Goal: Transaction & Acquisition: Purchase product/service

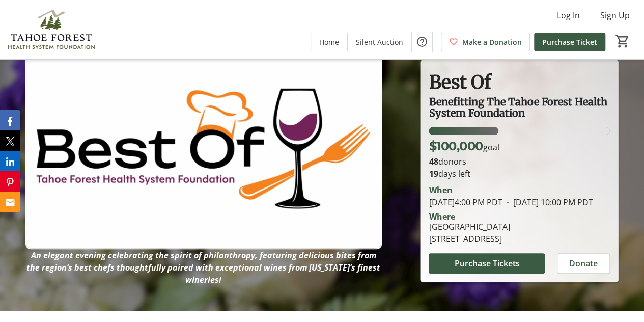
scroll to position [20, 0]
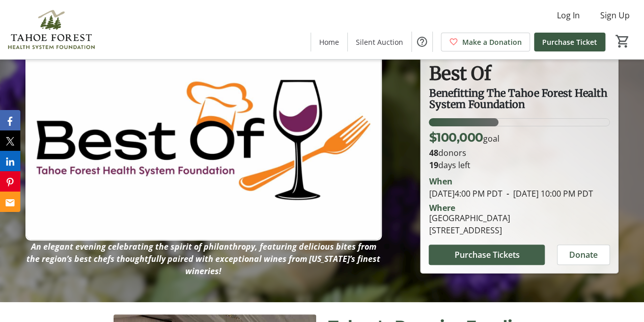
click at [474, 261] on span "Purchase Tickets" at bounding box center [486, 255] width 65 height 12
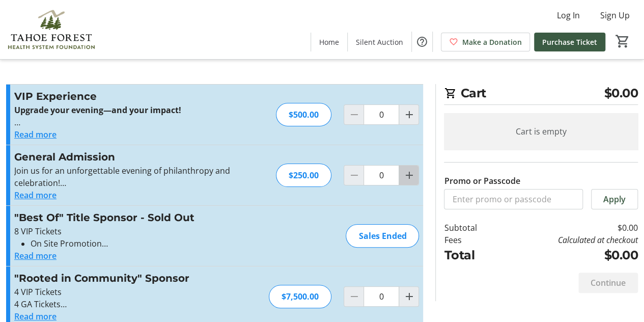
click at [409, 172] on mat-icon "Increment by one" at bounding box center [409, 175] width 12 height 12
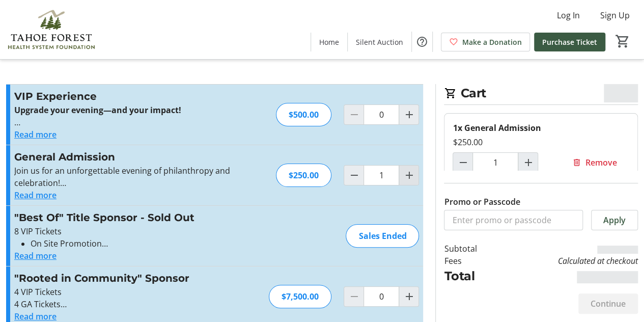
click at [409, 172] on mat-icon "Increment by one" at bounding box center [409, 175] width 12 height 12
type input "2"
click at [409, 172] on mat-icon "Increment by one" at bounding box center [409, 175] width 12 height 12
type input "3"
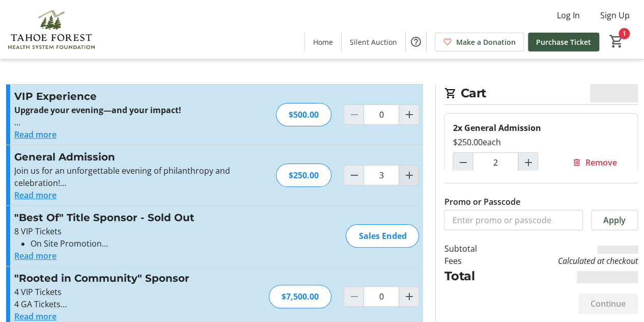
type input "3"
click at [409, 172] on mat-icon "Increment by one" at bounding box center [409, 175] width 12 height 12
type input "4"
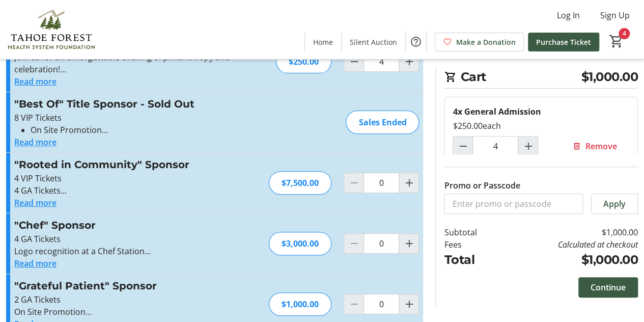
scroll to position [137, 0]
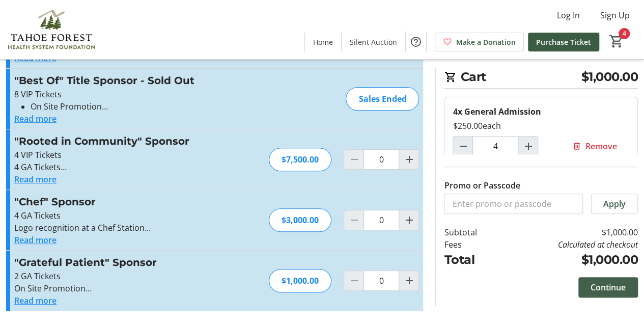
click at [586, 282] on span at bounding box center [609, 287] width 60 height 24
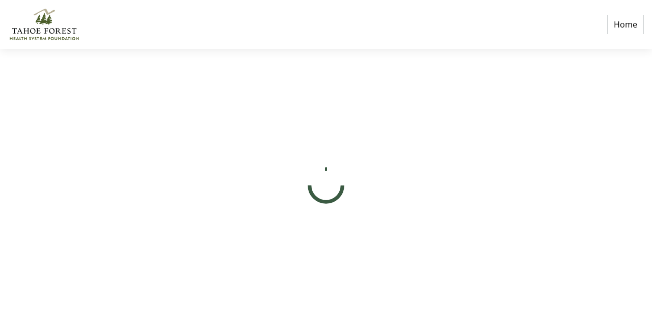
select select "US"
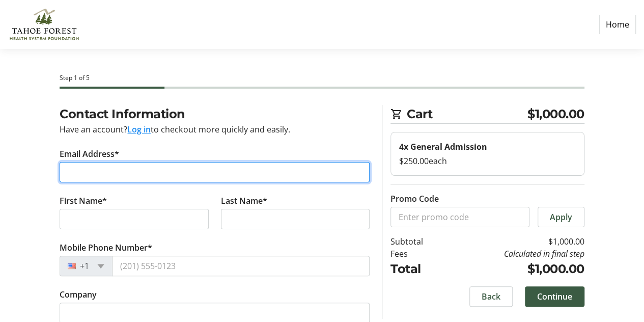
click at [185, 179] on input "Email Address*" at bounding box center [215, 172] width 310 height 20
type input "[EMAIL_ADDRESS][DOMAIN_NAME]"
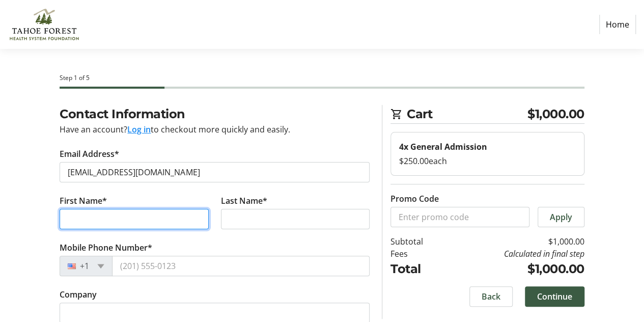
type input "Lauren"
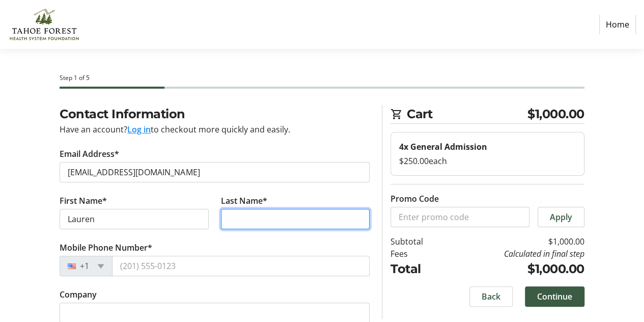
type input "[PERSON_NAME]"
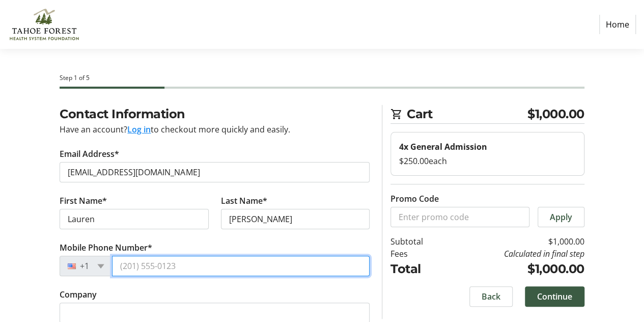
type input "[PHONE_NUMBER]"
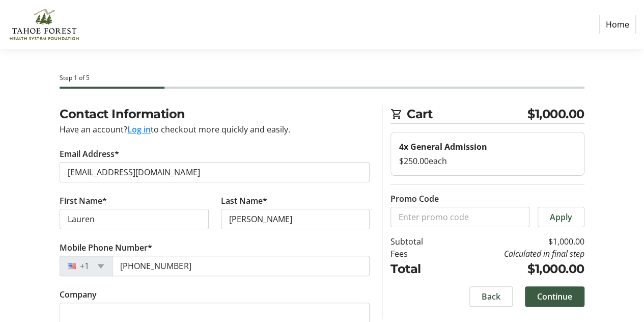
type input "[STREET_ADDRESS]"
type input "Truckee"
select select "CA"
type input "96161"
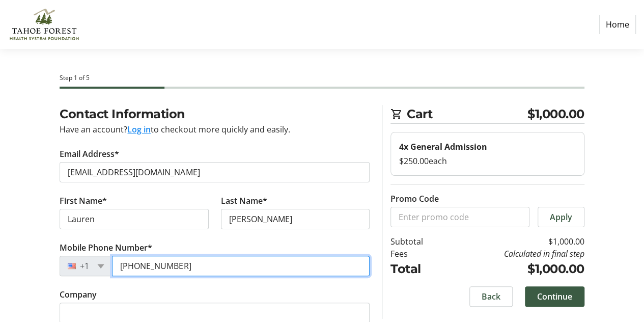
drag, startPoint x: 192, startPoint y: 263, endPoint x: 52, endPoint y: 284, distance: 141.0
click at [52, 284] on div "Contact Information Have an account? Log in to checkout more quickly and easily…" at bounding box center [322, 318] width 644 height 427
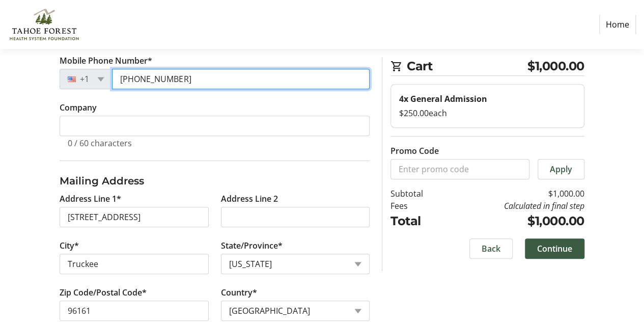
scroll to position [208, 0]
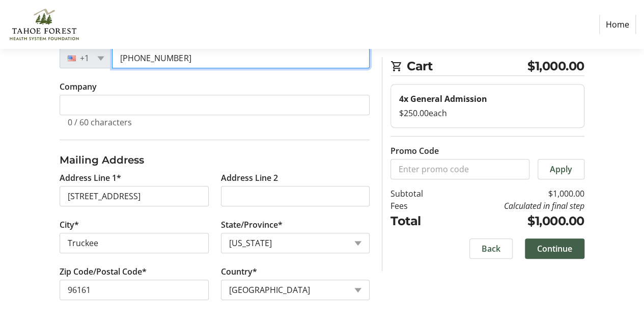
type input "[PHONE_NUMBER]"
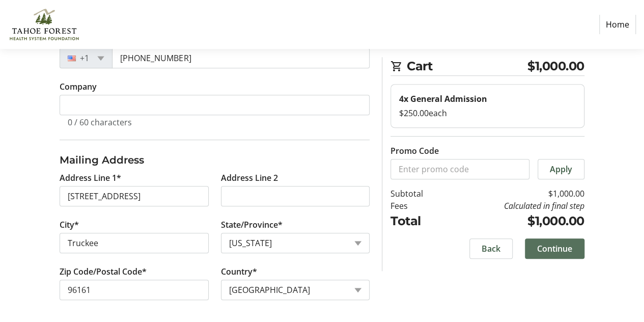
click at [560, 250] on span "Continue" at bounding box center [554, 248] width 35 height 12
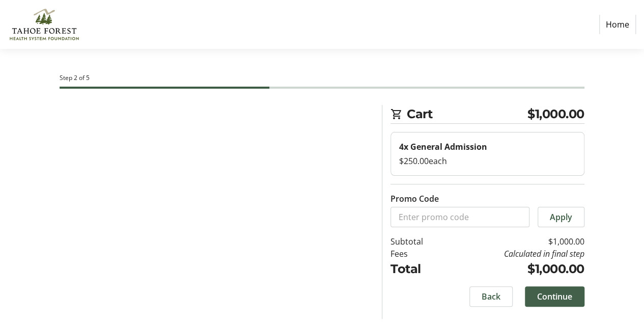
scroll to position [0, 0]
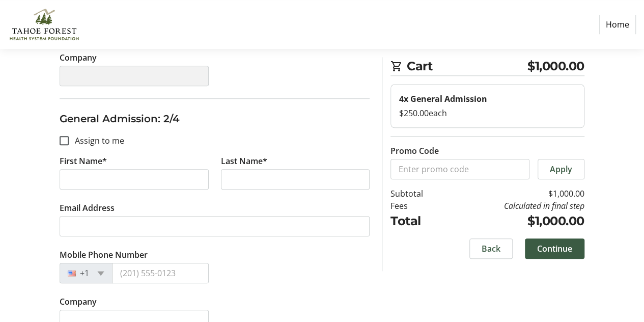
scroll to position [351, 0]
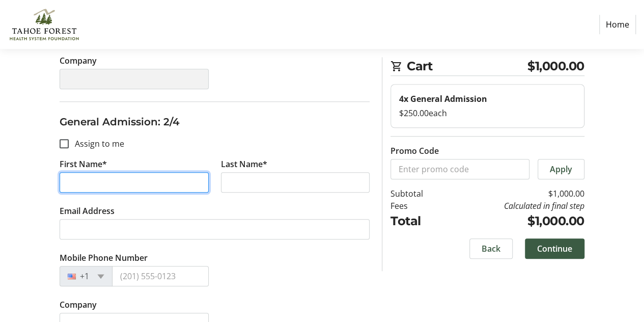
click at [116, 184] on input "First Name*" at bounding box center [134, 182] width 149 height 20
type input "[PERSON_NAME]"
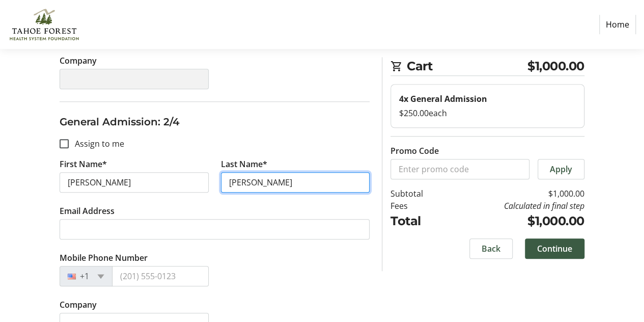
type input "[PERSON_NAME]"
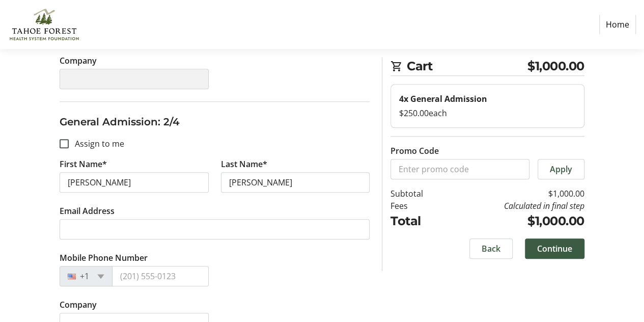
click at [597, 144] on div "Assign Tickets Enter details for each attendee so that they receive their ticke…" at bounding box center [322, 293] width 644 height 1080
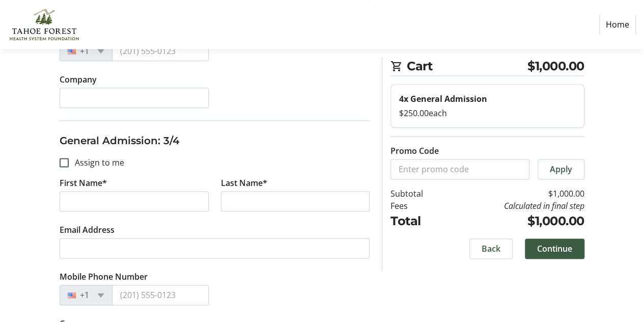
scroll to position [558, 0]
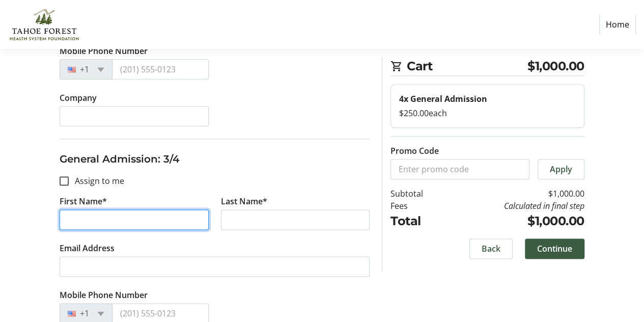
click at [83, 222] on input "First Name*" at bounding box center [134, 219] width 149 height 20
type input "[PERSON_NAME]"
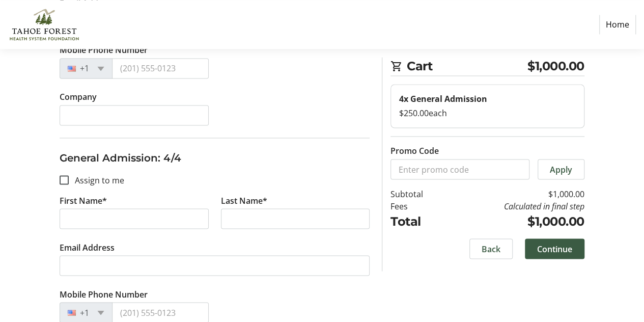
scroll to position [805, 0]
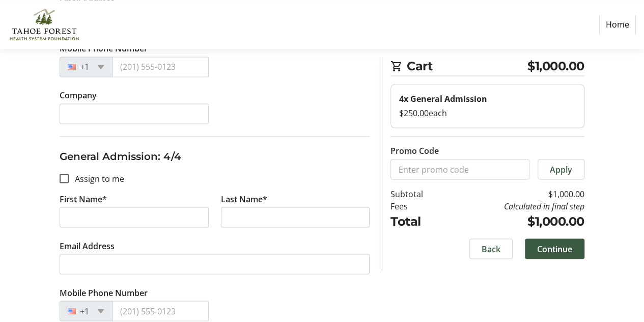
type input "[PERSON_NAME]"
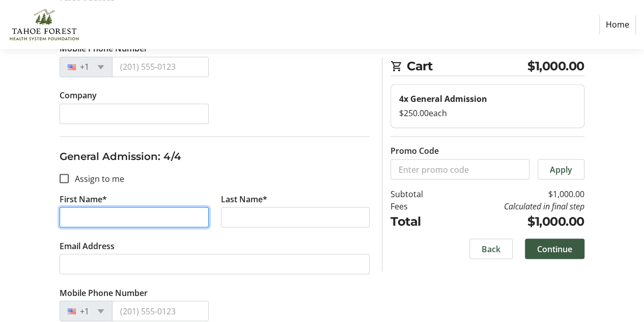
click at [95, 207] on input "First Name*" at bounding box center [134, 217] width 149 height 20
type input "[PERSON_NAME]"
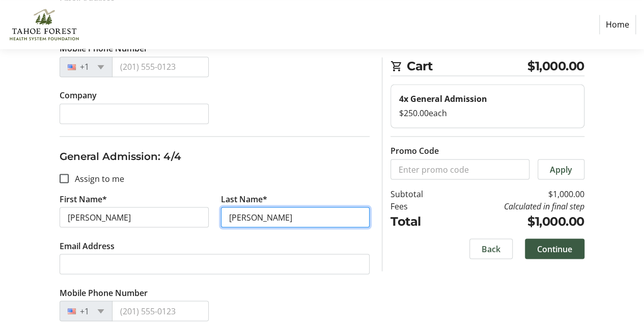
scroll to position [858, 0]
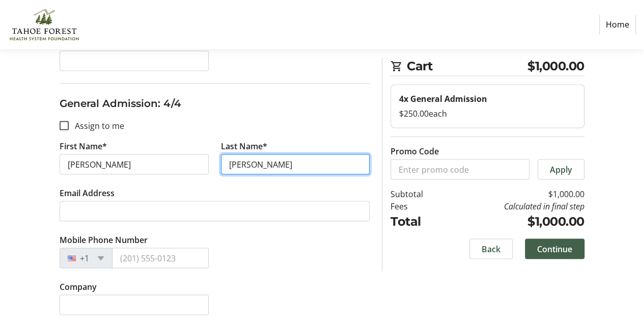
type input "[PERSON_NAME]"
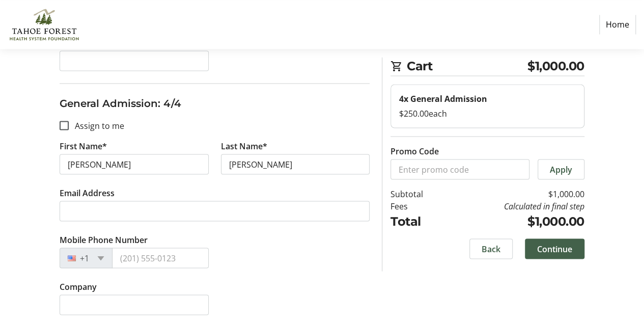
click at [554, 242] on span "Continue" at bounding box center [554, 248] width 35 height 12
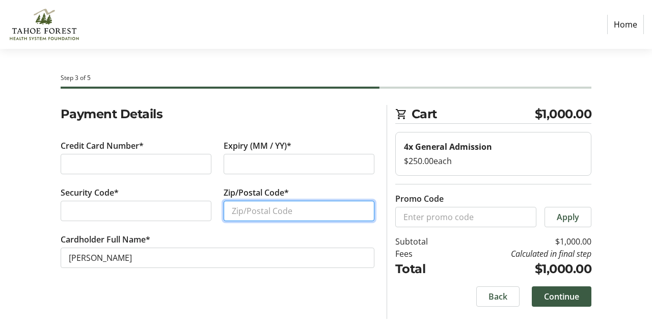
click at [250, 212] on input "Zip/Postal Code*" at bounding box center [299, 211] width 151 height 20
type input "96161"
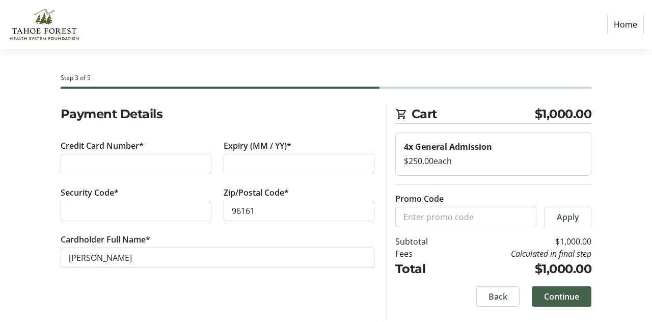
click at [567, 293] on span "Continue" at bounding box center [561, 296] width 35 height 12
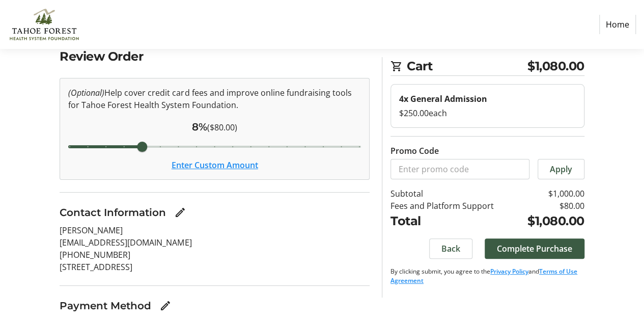
scroll to position [117, 0]
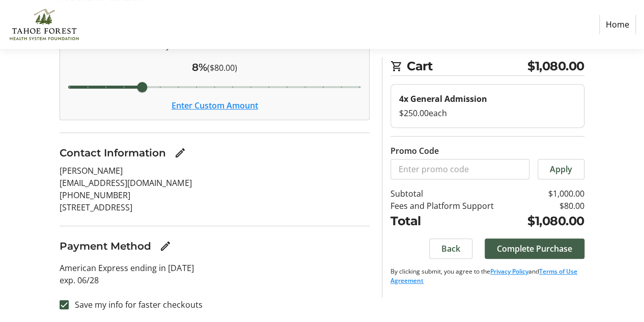
click at [553, 244] on span "Complete Purchase" at bounding box center [534, 248] width 75 height 12
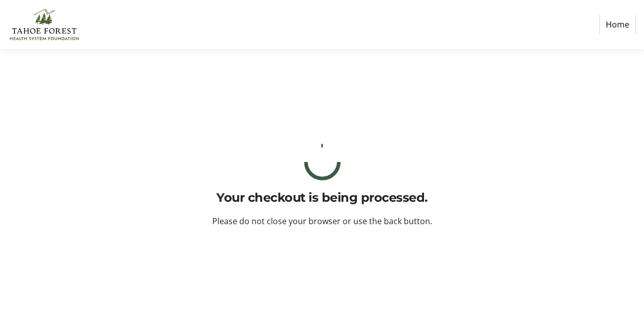
scroll to position [0, 0]
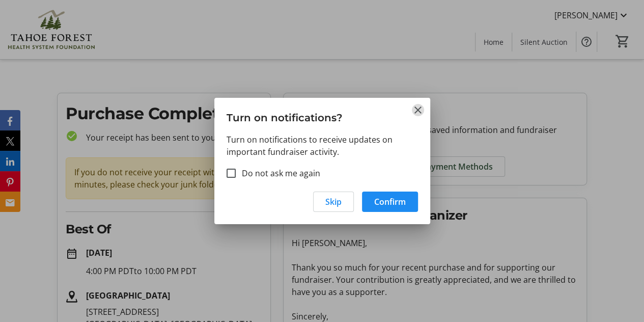
click at [420, 111] on mat-icon "Close" at bounding box center [418, 110] width 12 height 12
